Goal: Navigation & Orientation: Find specific page/section

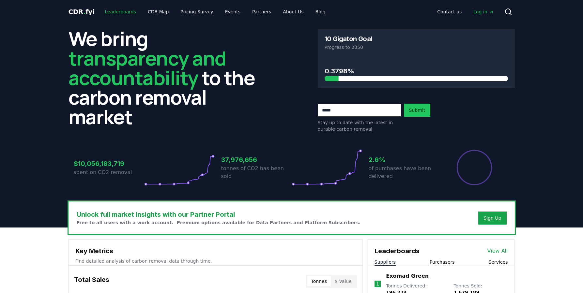
click at [121, 9] on link "Leaderboards" at bounding box center [120, 12] width 42 height 12
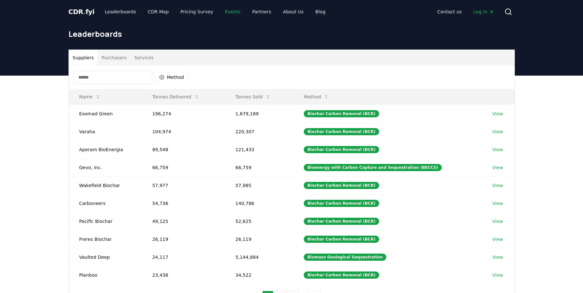
click at [227, 12] on link "Events" at bounding box center [233, 12] width 26 height 12
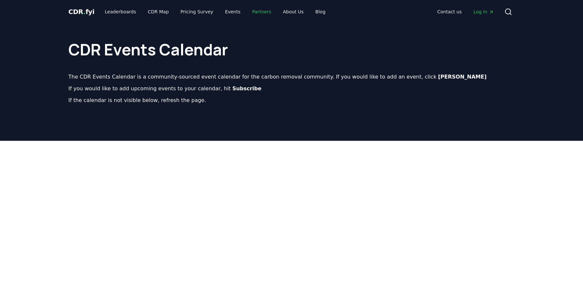
click at [265, 12] on link "Partners" at bounding box center [261, 12] width 29 height 12
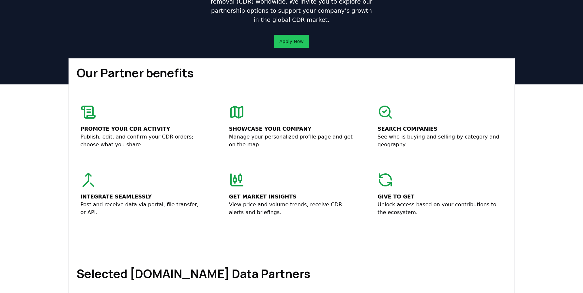
scroll to position [91, 0]
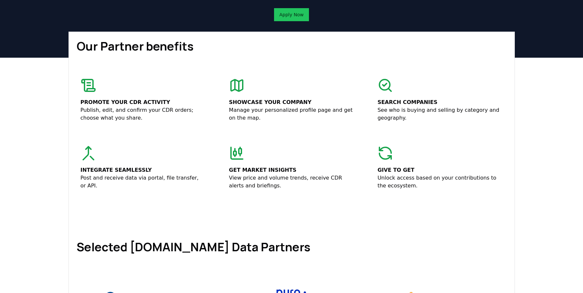
click at [400, 104] on p "Search companies" at bounding box center [439, 103] width 125 height 8
click at [384, 85] on icon at bounding box center [385, 85] width 4 height 3
drag, startPoint x: 402, startPoint y: 104, endPoint x: 369, endPoint y: 146, distance: 53.2
click at [401, 107] on div "Search companies See who is buying and selling by category and geography." at bounding box center [439, 110] width 125 height 23
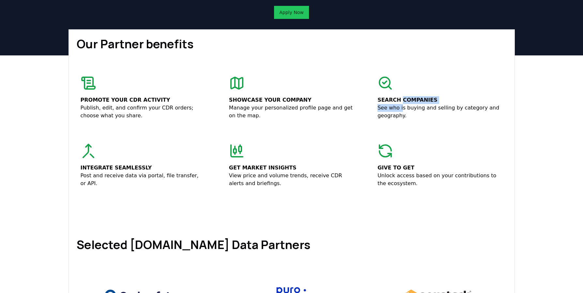
scroll to position [60, 0]
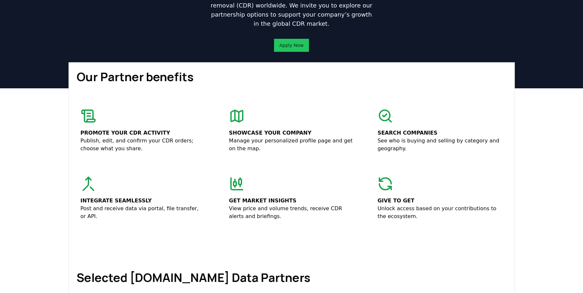
click at [452, 144] on p "See who is buying and selling by category and geography." at bounding box center [439, 145] width 125 height 16
click at [396, 146] on p "See who is buying and selling by category and geography." at bounding box center [439, 145] width 125 height 16
click at [379, 140] on p "See who is buying and selling by category and geography." at bounding box center [439, 145] width 125 height 16
drag, startPoint x: 378, startPoint y: 135, endPoint x: 414, endPoint y: 152, distance: 40.3
click at [418, 151] on div "Search companies See who is buying and selling by category and geography." at bounding box center [439, 140] width 125 height 23
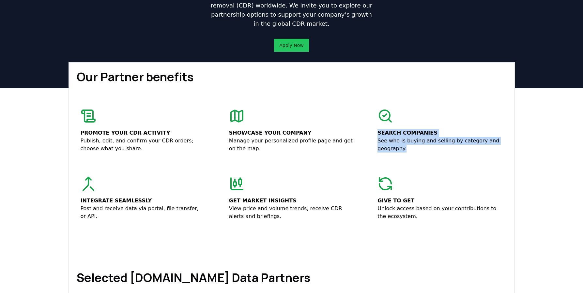
scroll to position [60, 0]
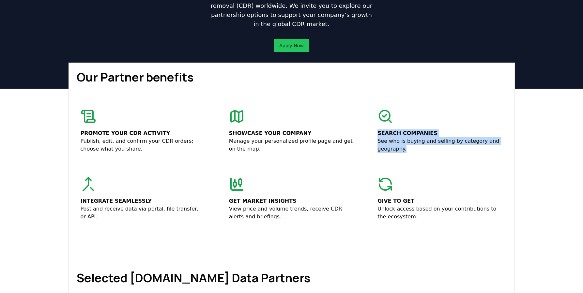
click at [414, 152] on p "See who is buying and selling by category and geography." at bounding box center [439, 145] width 125 height 16
click at [124, 208] on p "Post and receive data via portal, file transfer, or API." at bounding box center [143, 213] width 125 height 16
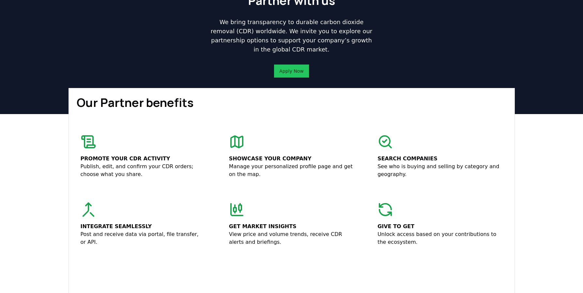
scroll to position [0, 0]
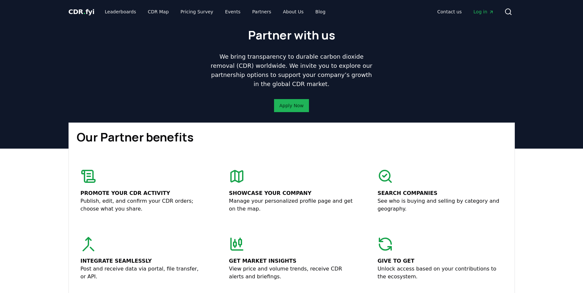
click at [295, 107] on link "Apply Now" at bounding box center [291, 105] width 24 height 7
click at [223, 11] on link "Events" at bounding box center [233, 12] width 26 height 12
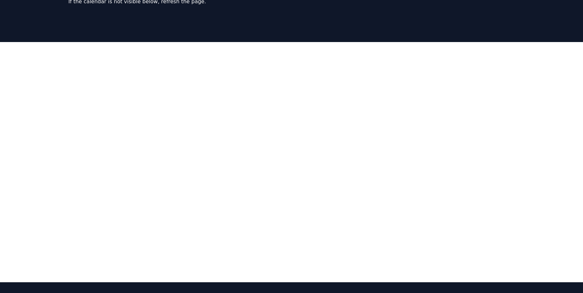
scroll to position [98, 0]
